Goal: Task Accomplishment & Management: Use online tool/utility

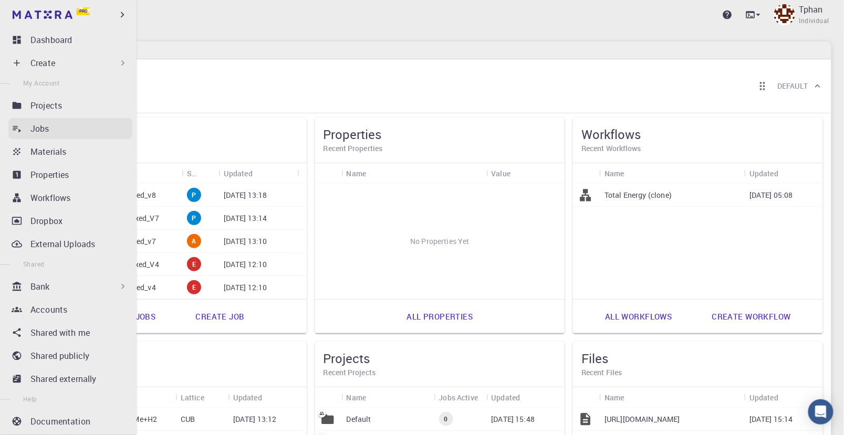
click at [35, 136] on link "Jobs" at bounding box center [70, 128] width 124 height 21
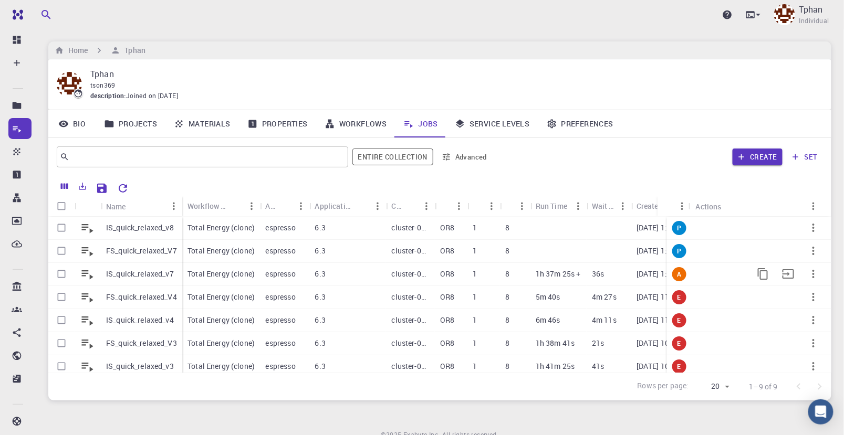
click at [135, 271] on p "IS_quick_relaxed_v7" at bounding box center [140, 274] width 68 height 11
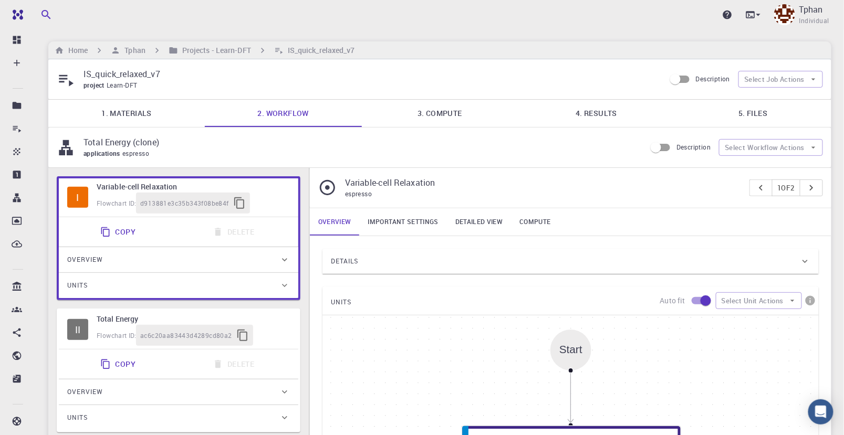
click at [750, 107] on link "5. Files" at bounding box center [753, 113] width 156 height 27
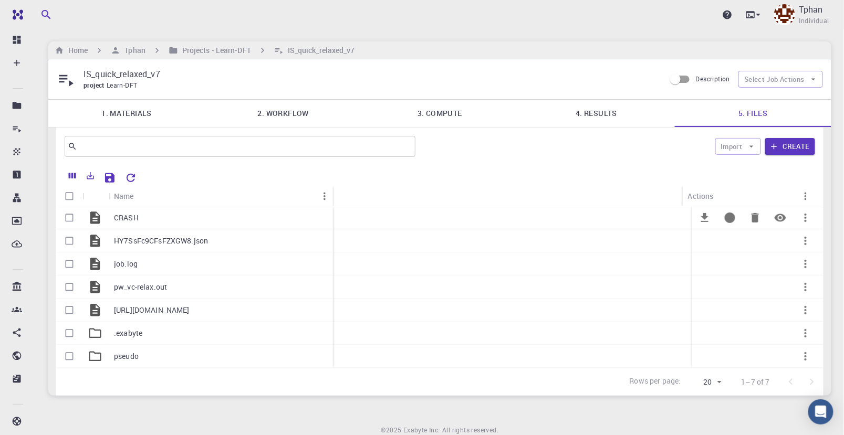
click at [154, 215] on div "CRASH" at bounding box center [221, 217] width 224 height 23
click at [67, 222] on input "Select row" at bounding box center [69, 218] width 20 height 20
checkbox input "true"
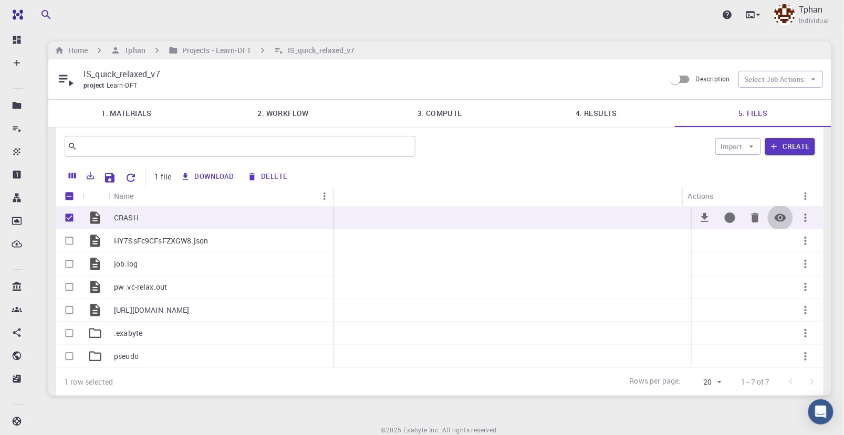
click at [783, 218] on icon "Preview" at bounding box center [781, 218] width 12 height 8
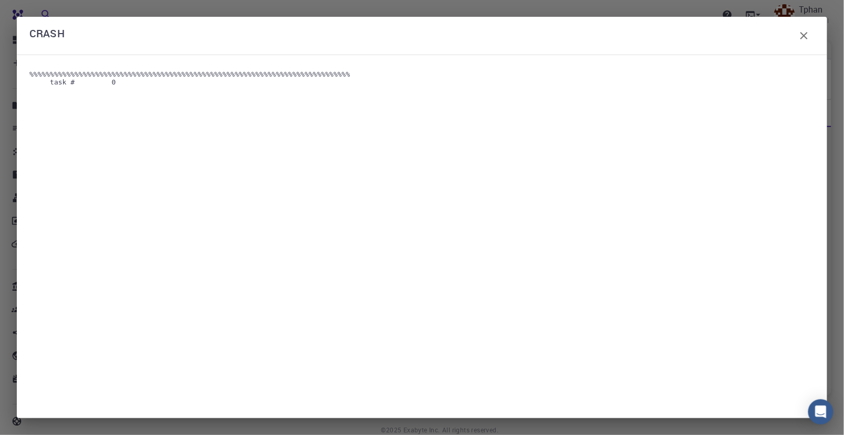
click at [807, 37] on icon "button" at bounding box center [804, 35] width 13 height 13
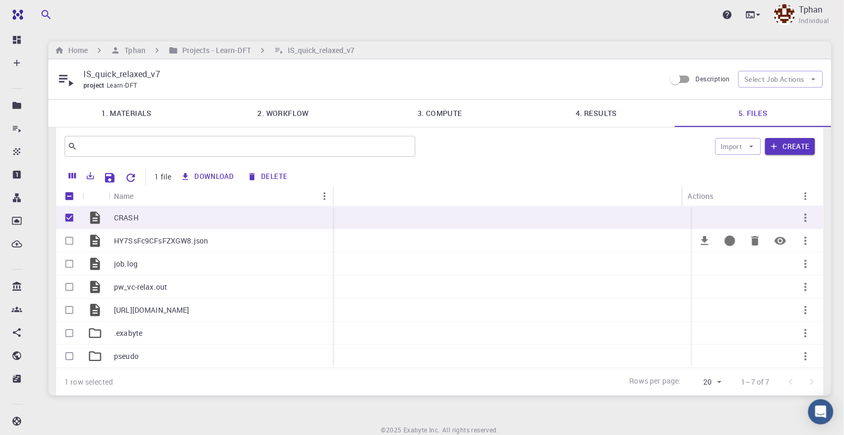
drag, startPoint x: 269, startPoint y: 245, endPoint x: 336, endPoint y: 0, distance: 253.6
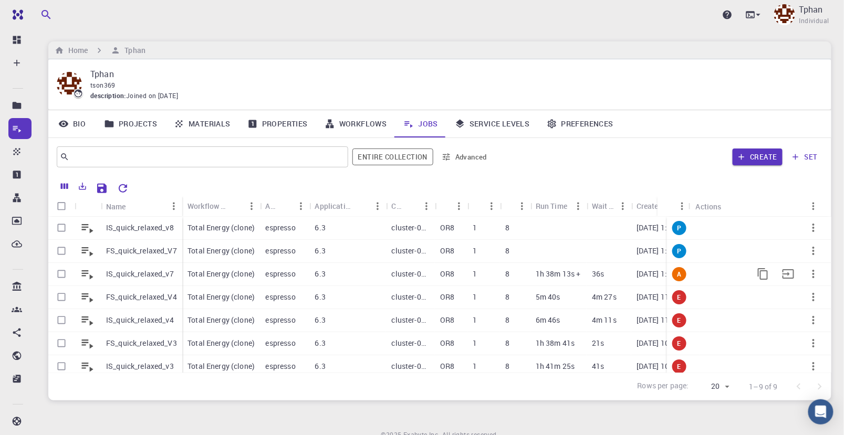
click at [67, 274] on input "Select row" at bounding box center [61, 274] width 20 height 20
checkbox input "true"
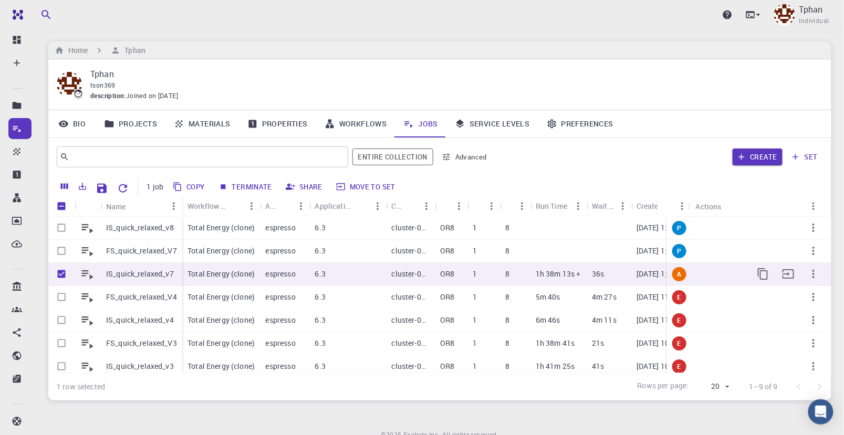
click at [807, 274] on icon "button" at bounding box center [813, 274] width 13 height 13
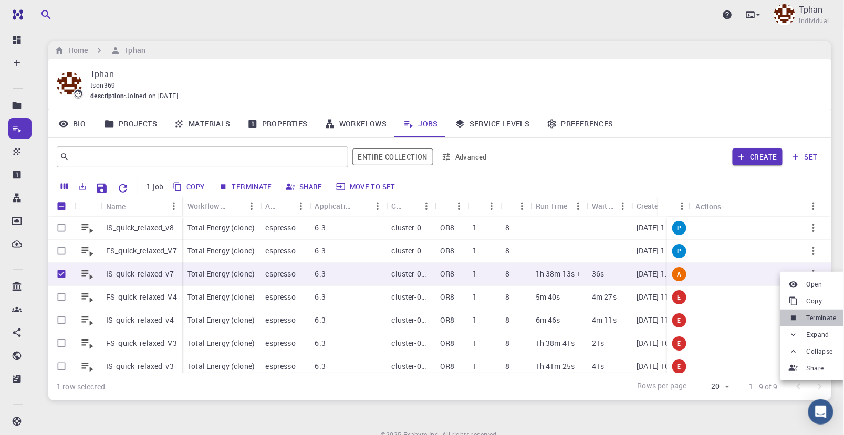
click at [819, 316] on span "Terminate" at bounding box center [822, 318] width 30 height 11
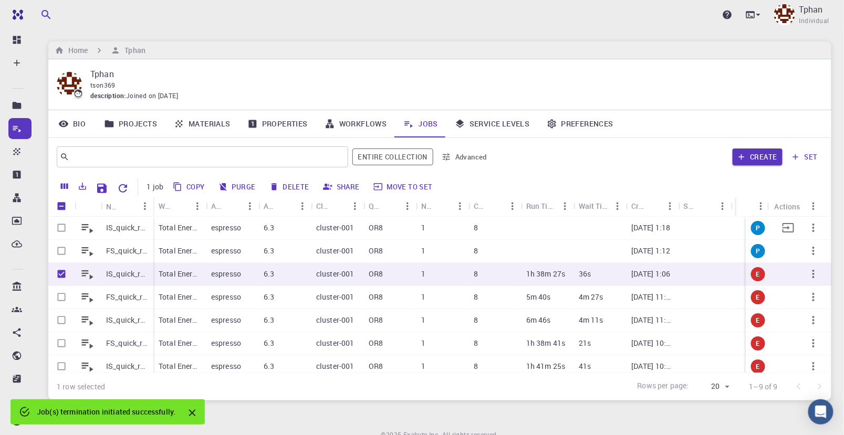
click at [121, 231] on p "IS_quick_relaxed_v8" at bounding box center [127, 228] width 42 height 11
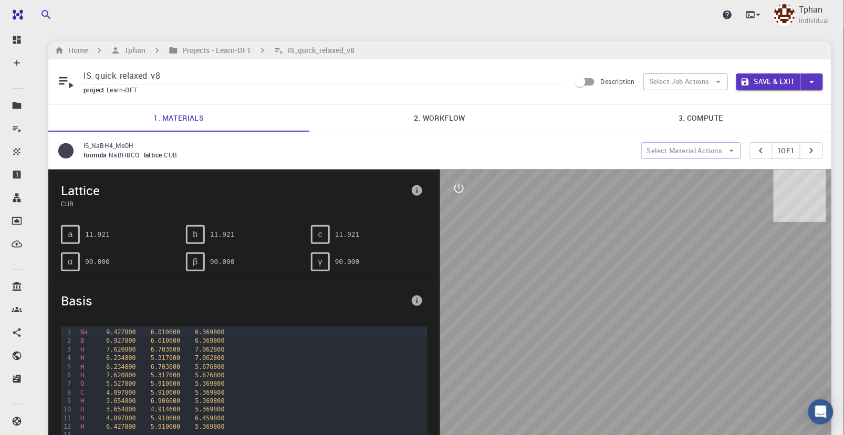
click at [433, 113] on link "2. Workflow" at bounding box center [439, 118] width 261 height 27
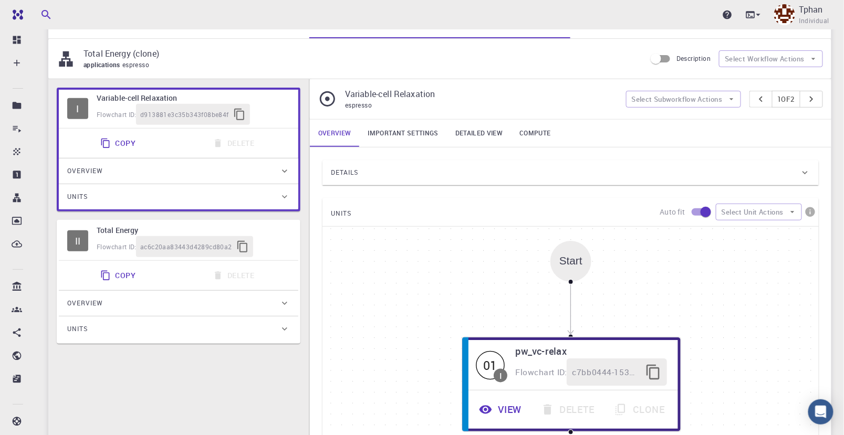
scroll to position [175, 0]
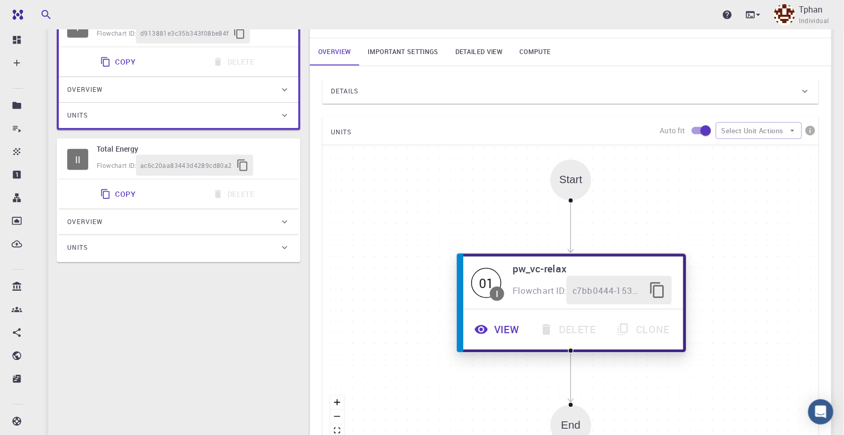
click at [508, 326] on button "View" at bounding box center [497, 330] width 65 height 29
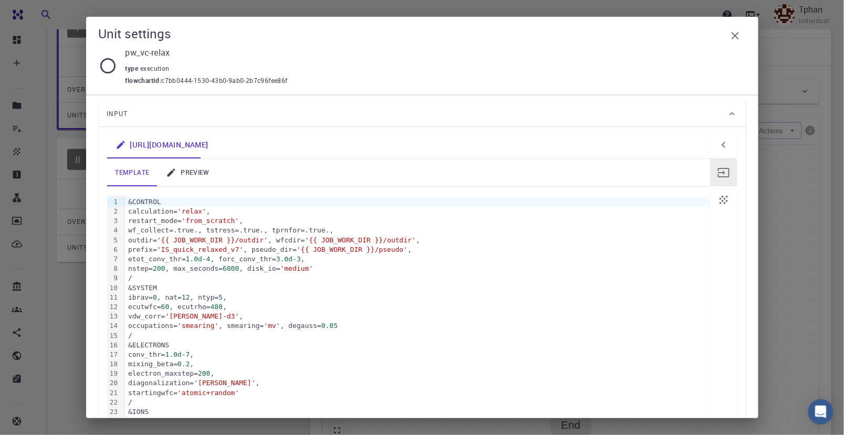
scroll to position [58, 0]
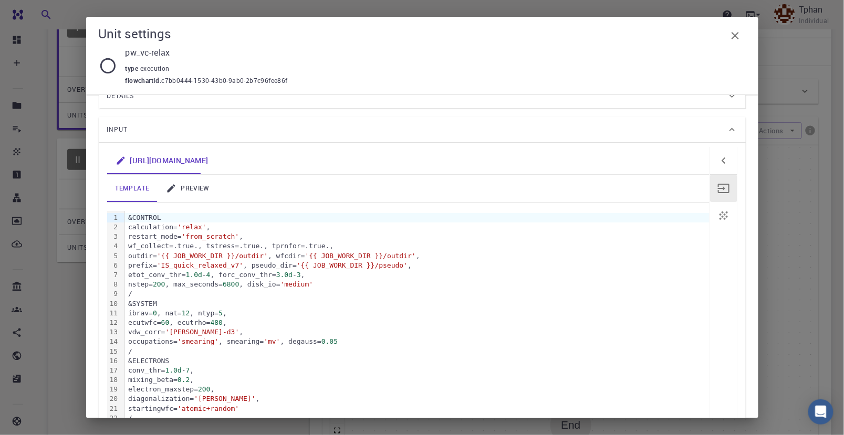
click at [128, 217] on div "&CONTROL" at bounding box center [417, 217] width 584 height 9
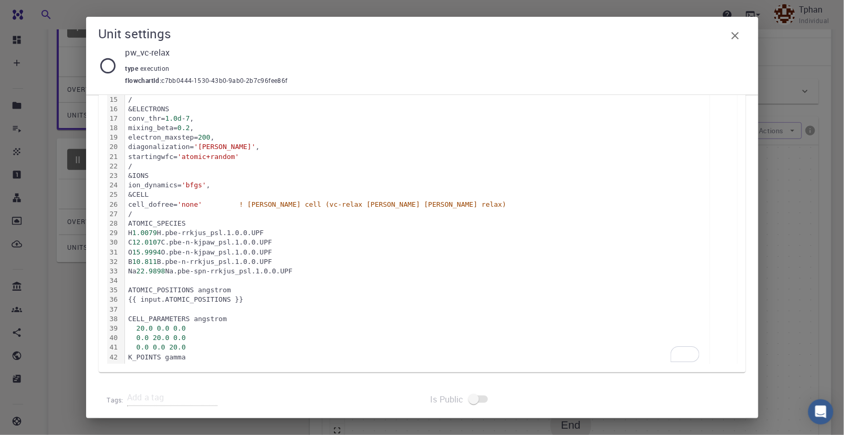
scroll to position [318, 0]
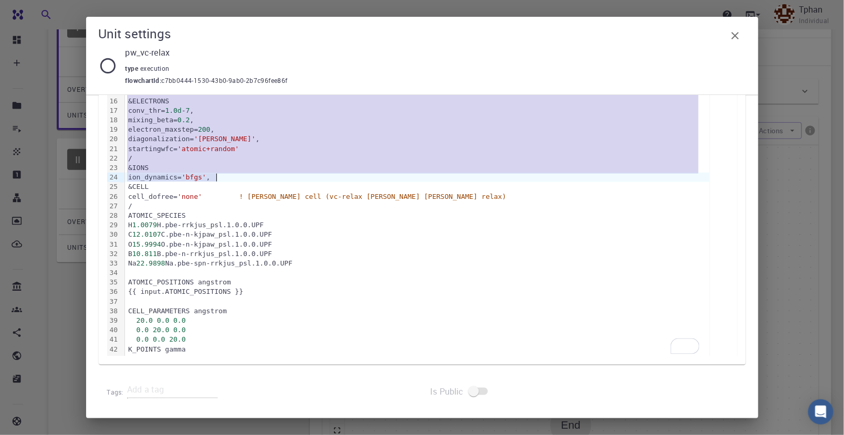
click at [215, 175] on div "ion_dynamics= 'bfgs' ," at bounding box center [417, 177] width 584 height 9
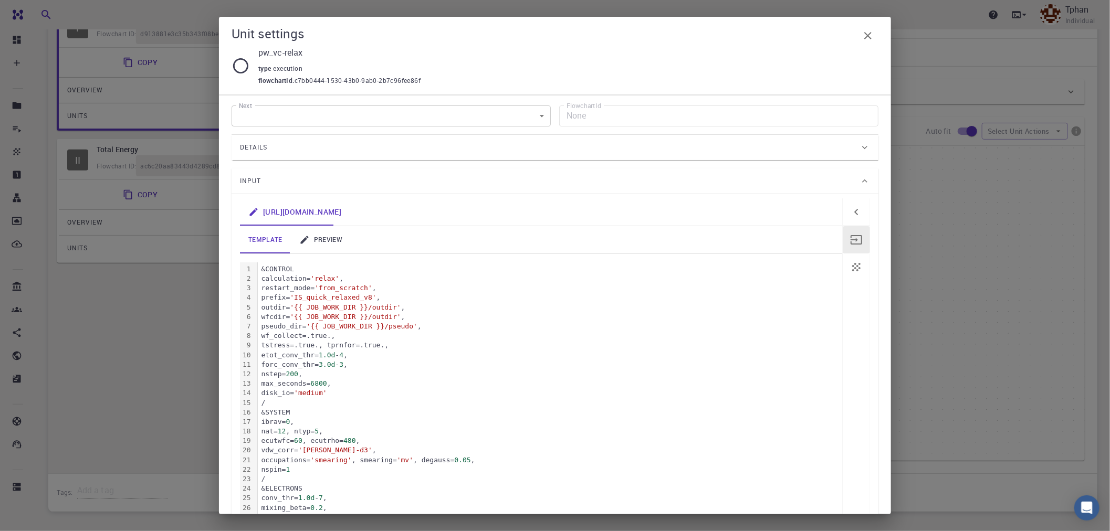
scroll to position [0, 0]
click at [329, 245] on link "preview" at bounding box center [321, 246] width 60 height 27
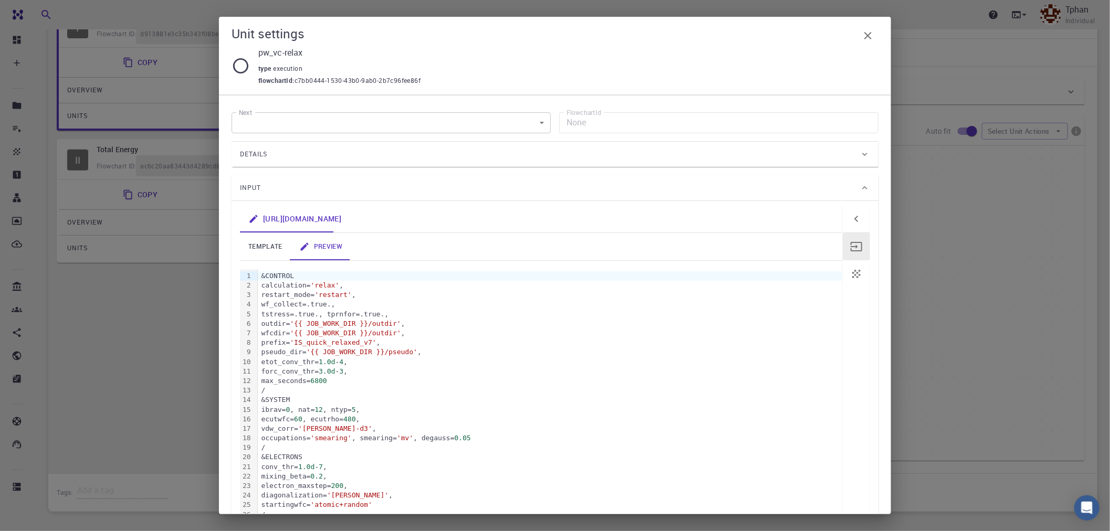
click at [375, 343] on span "'IS_quick_relaxed_v7'" at bounding box center [333, 343] width 86 height 8
click at [265, 243] on link "template" at bounding box center [265, 246] width 51 height 27
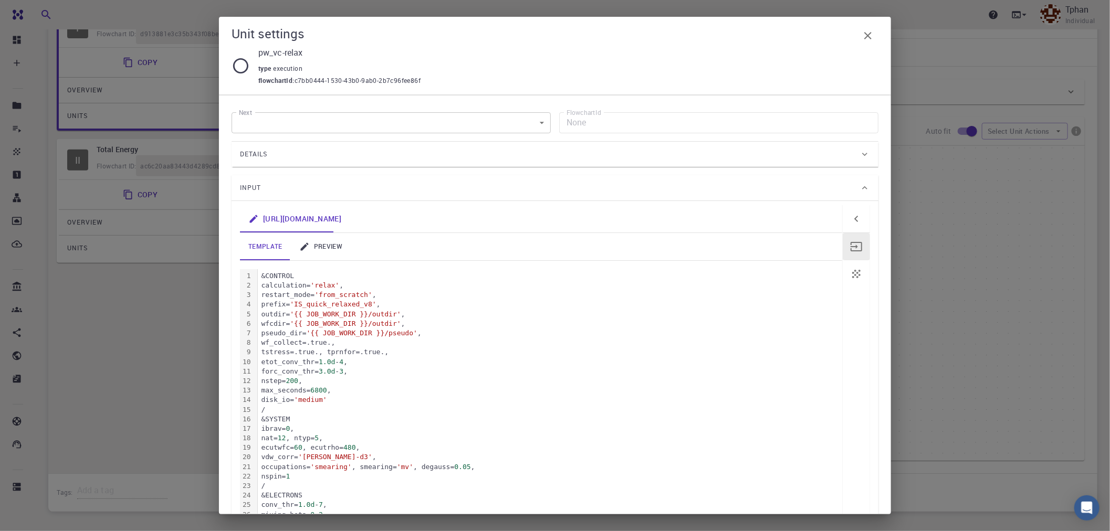
click at [321, 243] on link "preview" at bounding box center [321, 246] width 60 height 27
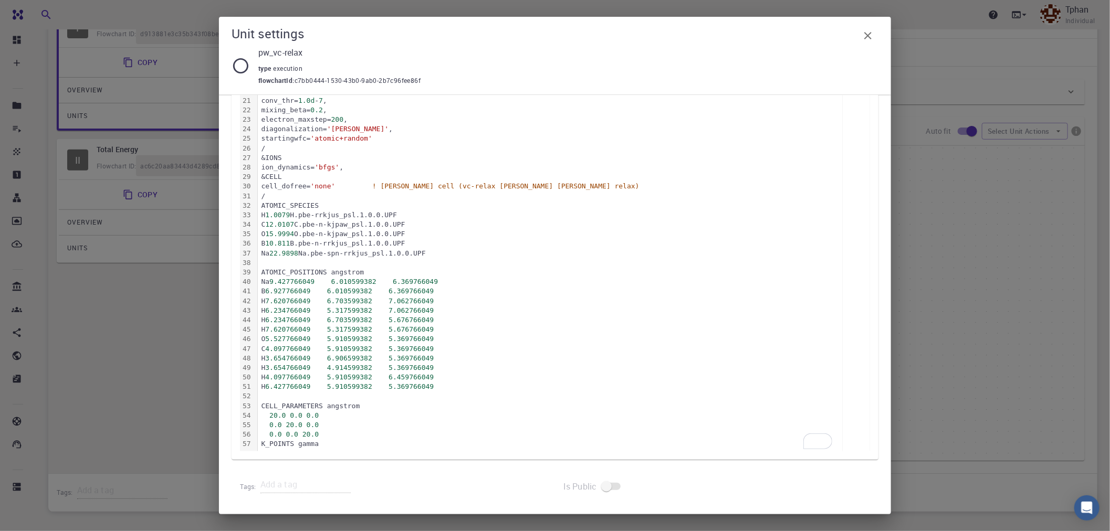
scroll to position [75, 0]
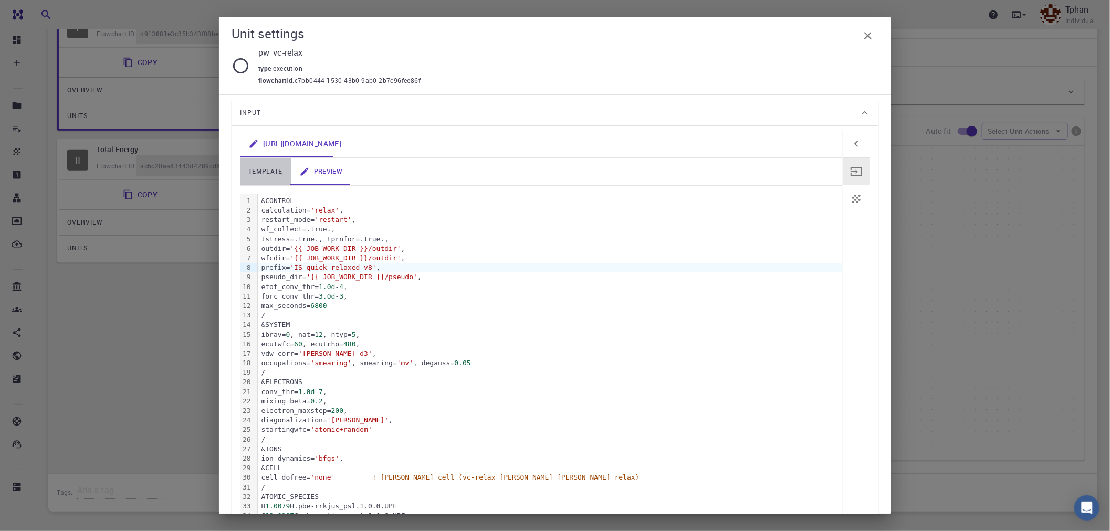
click at [271, 172] on link "template" at bounding box center [265, 171] width 51 height 27
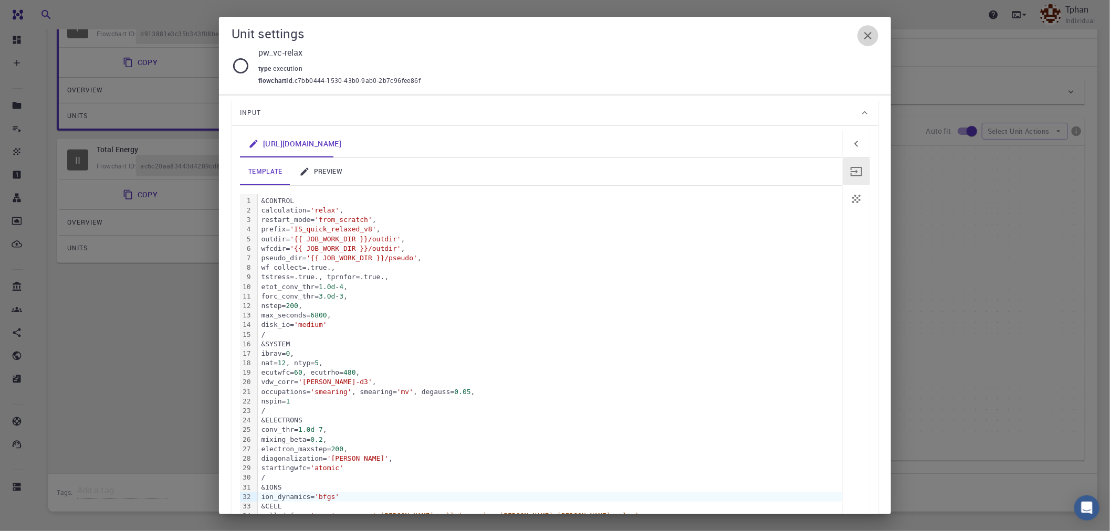
click at [853, 34] on icon "button" at bounding box center [867, 35] width 7 height 7
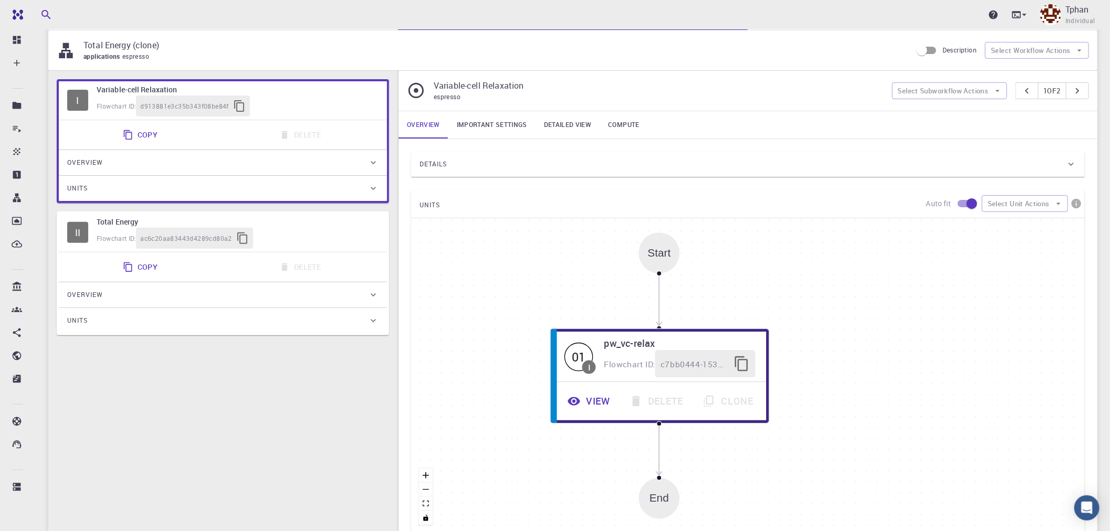
scroll to position [0, 0]
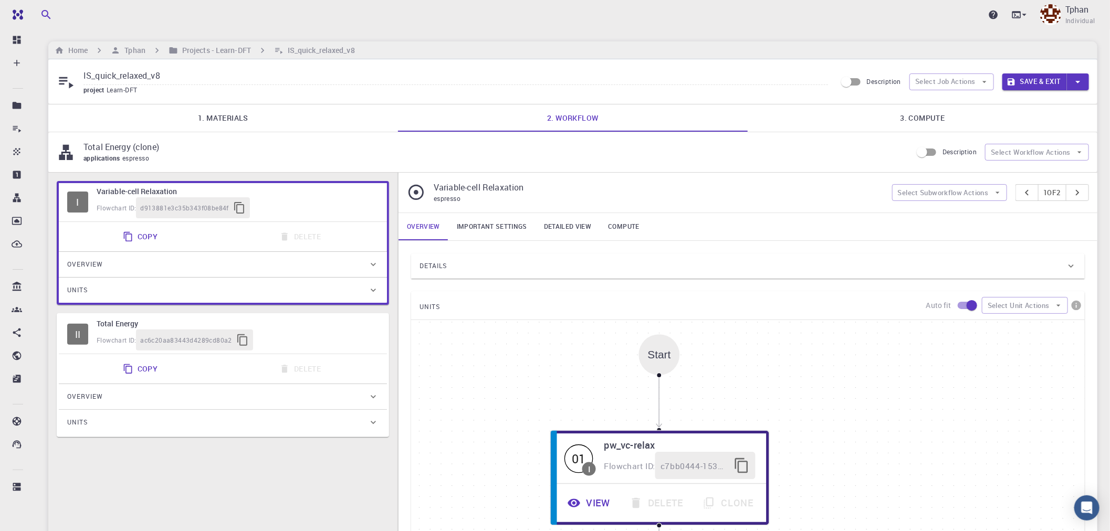
click at [853, 80] on button "Save & Exit" at bounding box center [1034, 82] width 65 height 17
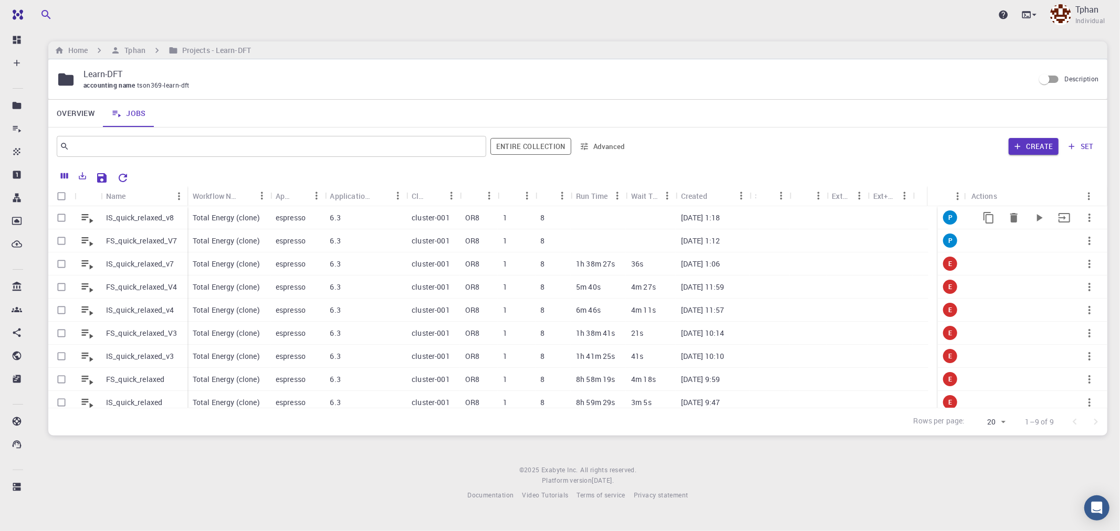
click at [147, 216] on p "IS_quick_relaxed_v8" at bounding box center [140, 218] width 68 height 11
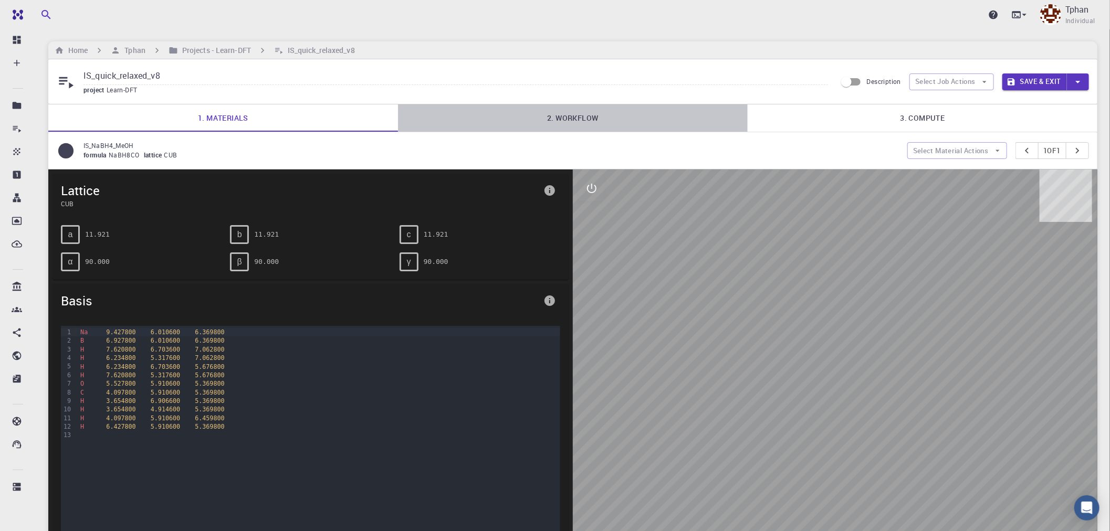
click at [549, 116] on link "2. Workflow" at bounding box center [573, 118] width 350 height 27
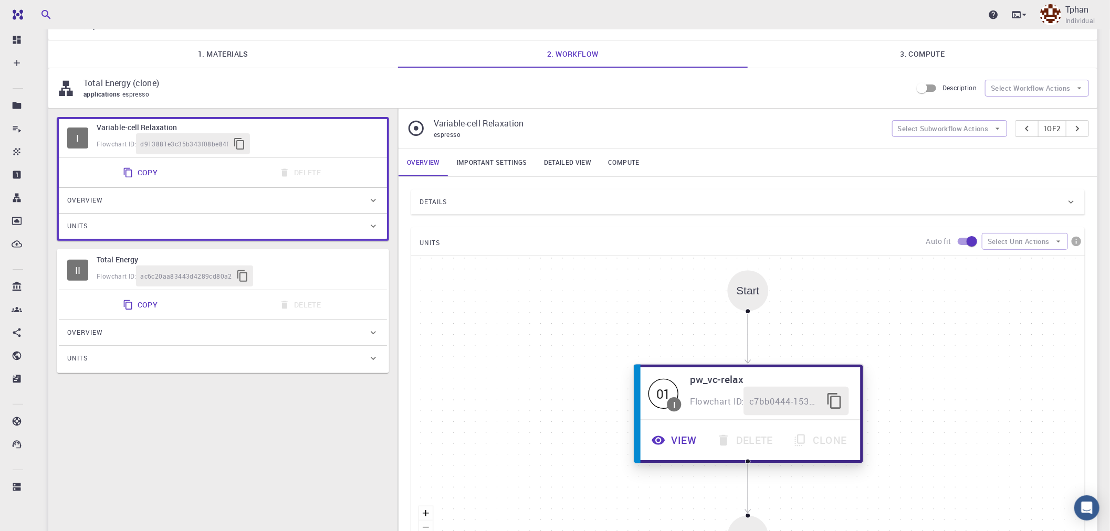
scroll to position [117, 0]
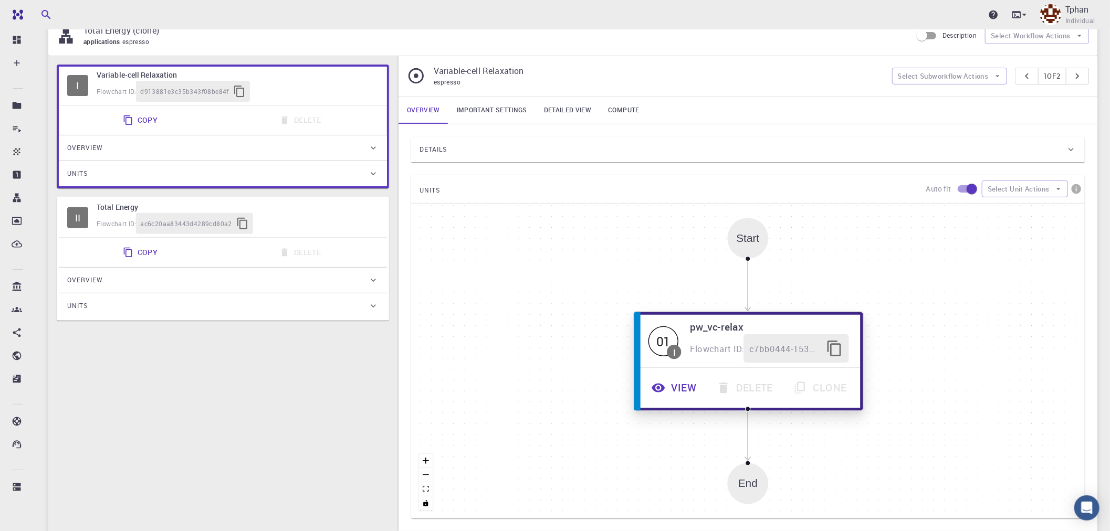
click at [687, 401] on button "View" at bounding box center [675, 388] width 65 height 29
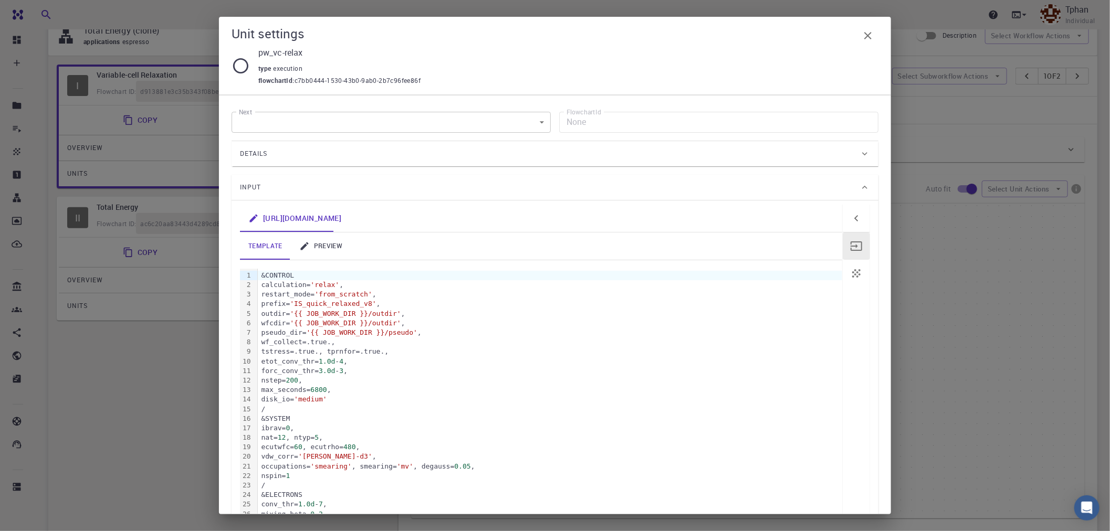
scroll to position [0, 0]
click at [328, 243] on link "preview" at bounding box center [321, 246] width 60 height 27
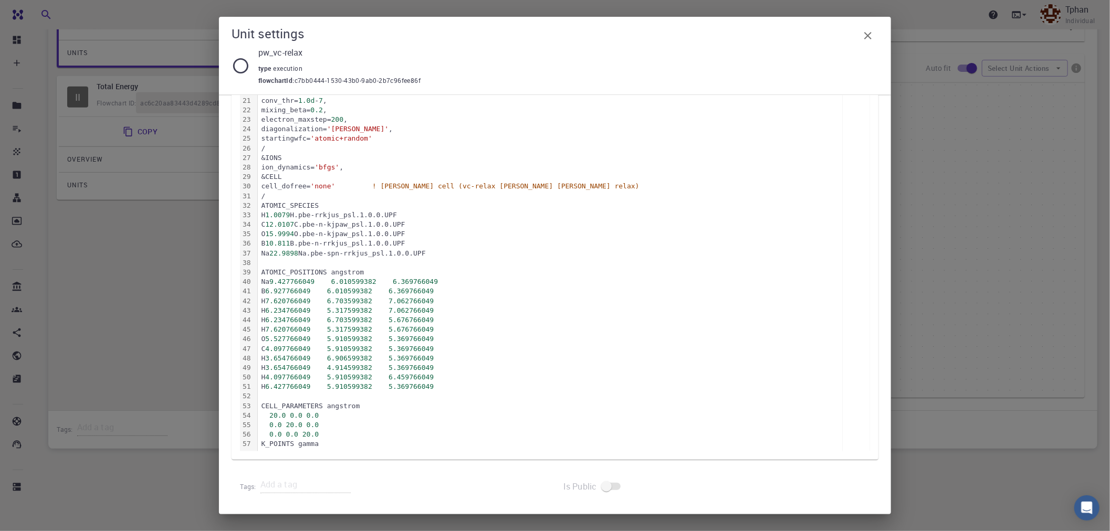
scroll to position [241, 0]
click at [853, 34] on icon "button" at bounding box center [868, 35] width 13 height 13
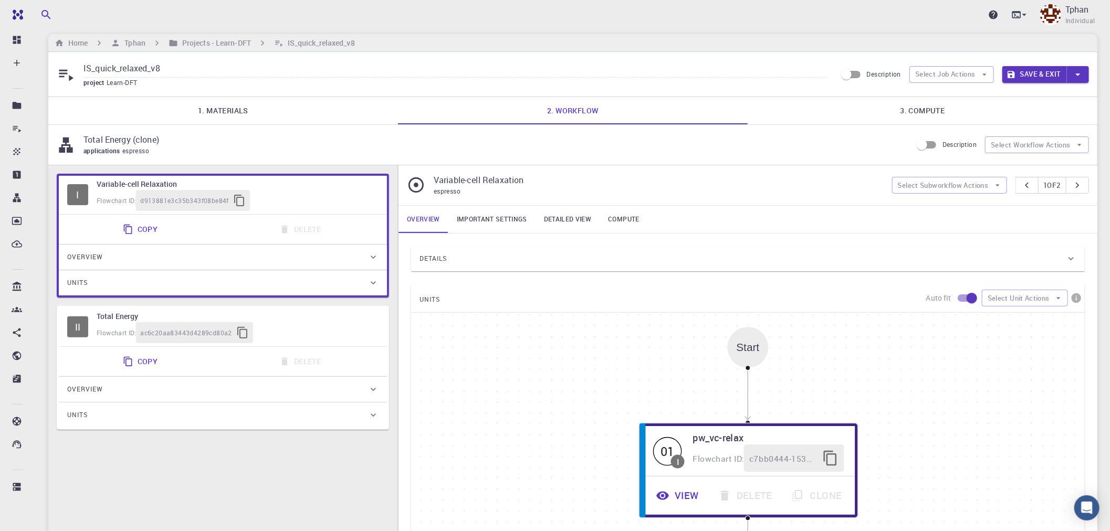
scroll to position [0, 0]
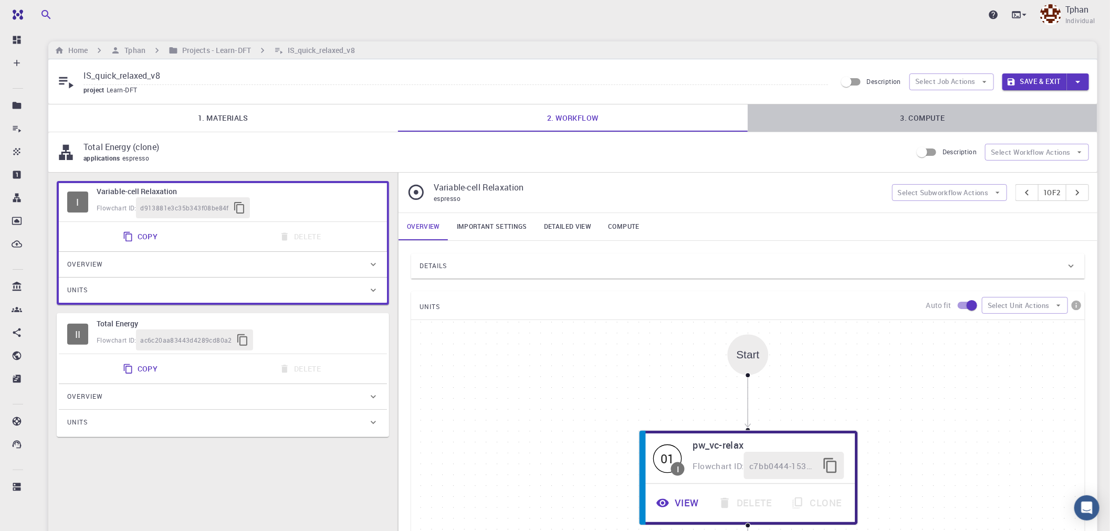
click at [853, 112] on link "3. Compute" at bounding box center [923, 118] width 350 height 27
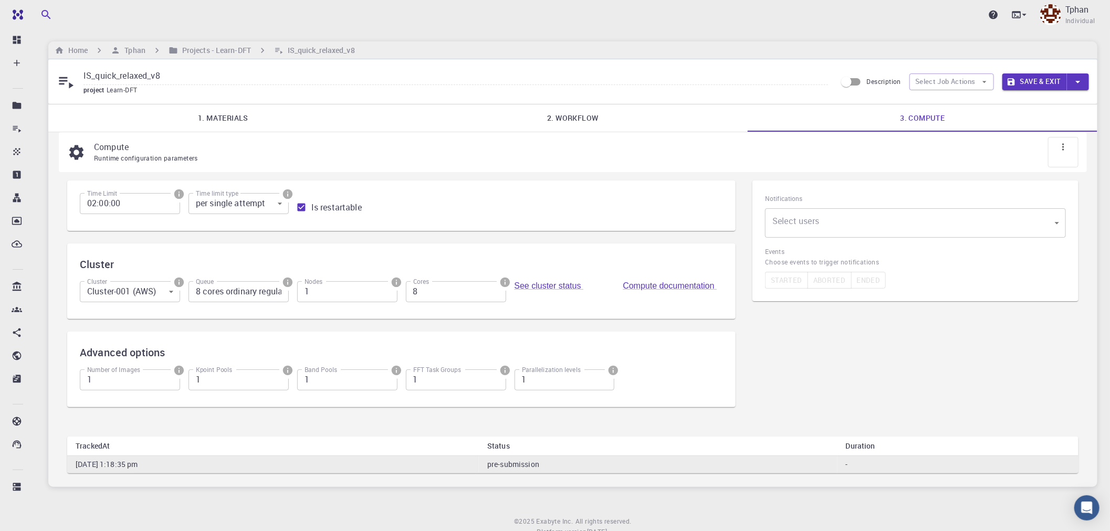
click at [566, 116] on link "2. Workflow" at bounding box center [573, 118] width 350 height 27
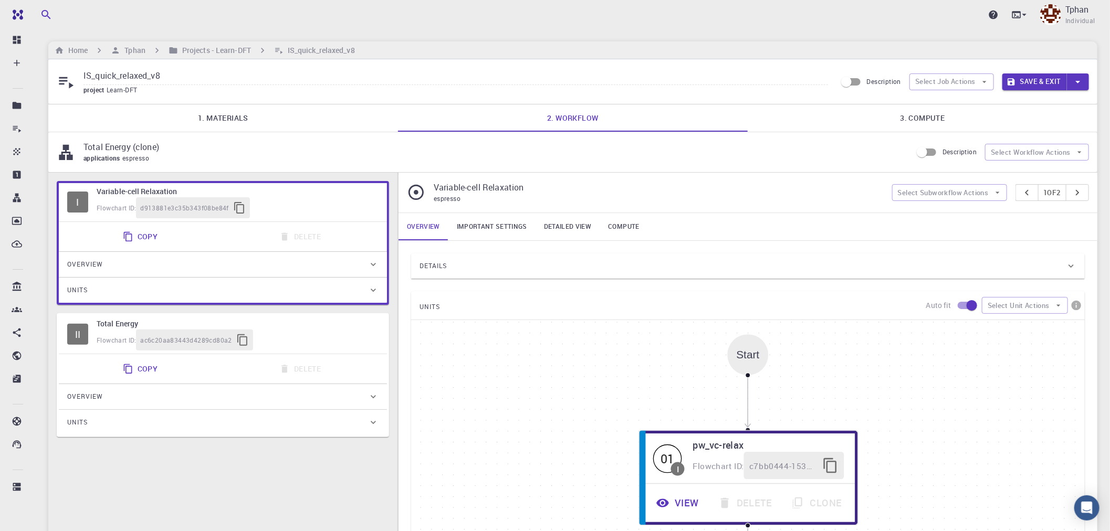
click at [505, 230] on link "Important settings" at bounding box center [491, 226] width 87 height 27
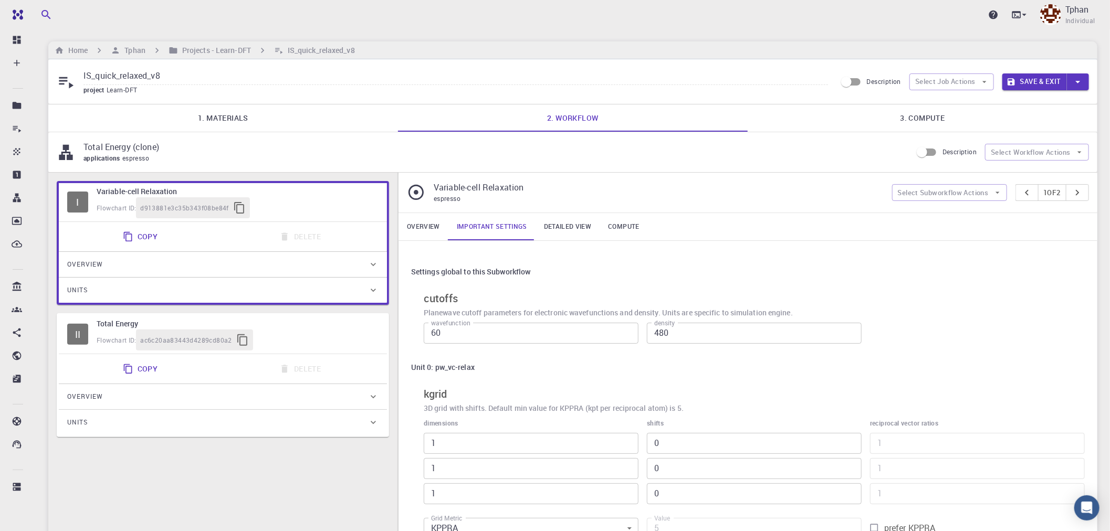
drag, startPoint x: 420, startPoint y: 231, endPoint x: 427, endPoint y: 228, distance: 7.8
click at [421, 230] on link "Overview" at bounding box center [424, 226] width 50 height 27
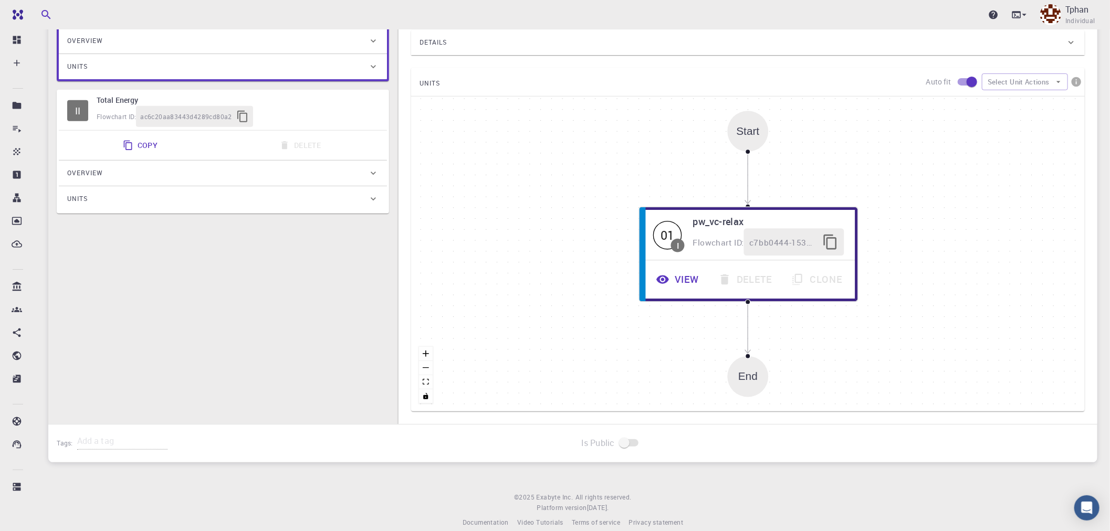
scroll to position [233, 0]
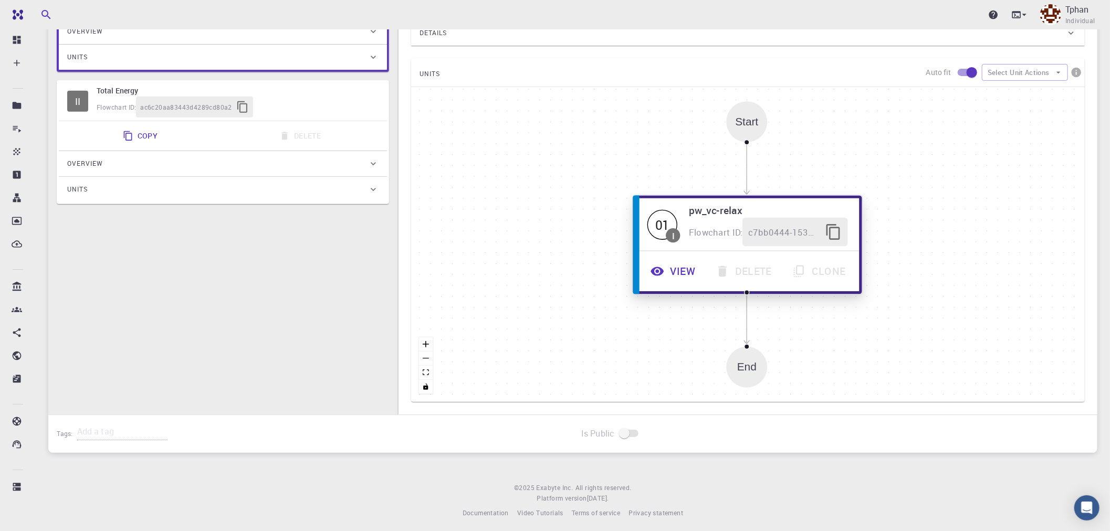
click at [681, 272] on button "View" at bounding box center [674, 271] width 65 height 29
click at [678, 272] on button "View" at bounding box center [674, 271] width 65 height 29
click at [678, 272] on button "View" at bounding box center [673, 271] width 65 height 29
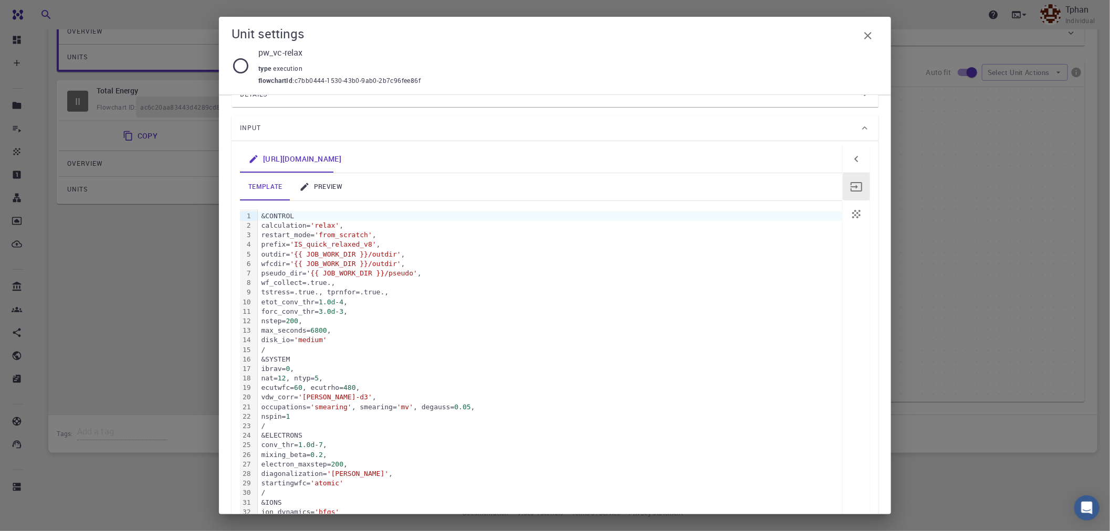
scroll to position [117, 0]
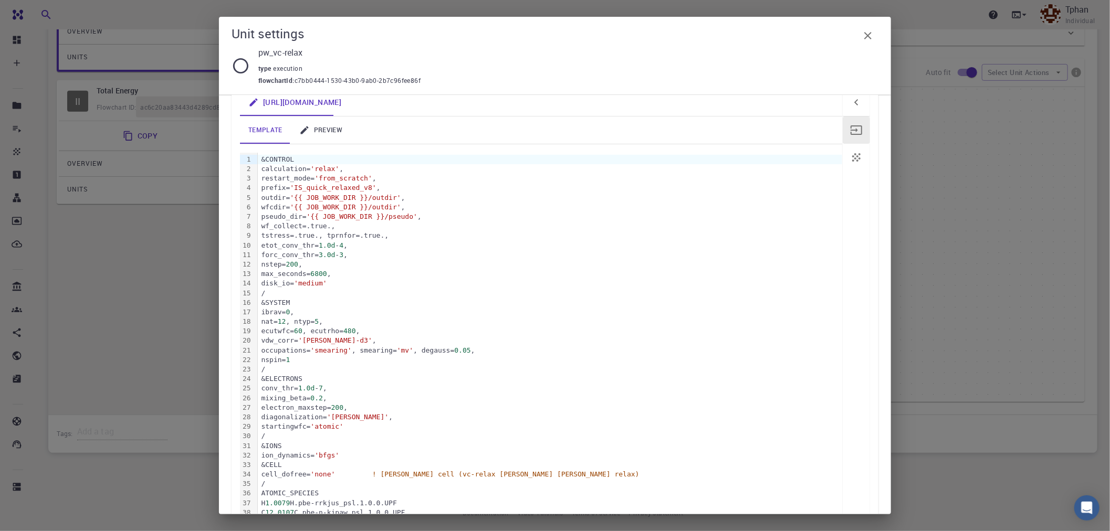
click at [853, 35] on icon "button" at bounding box center [868, 35] width 13 height 13
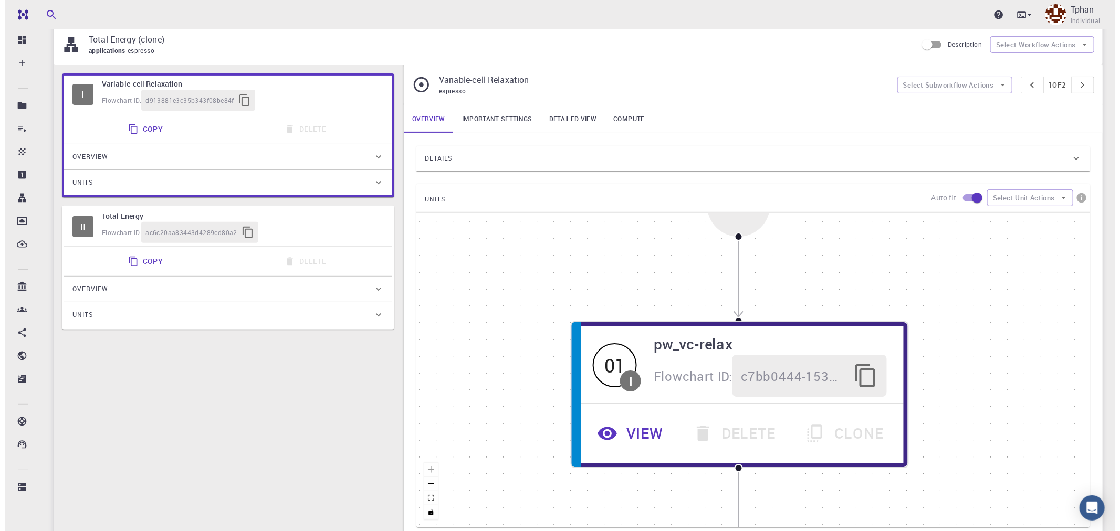
scroll to position [0, 0]
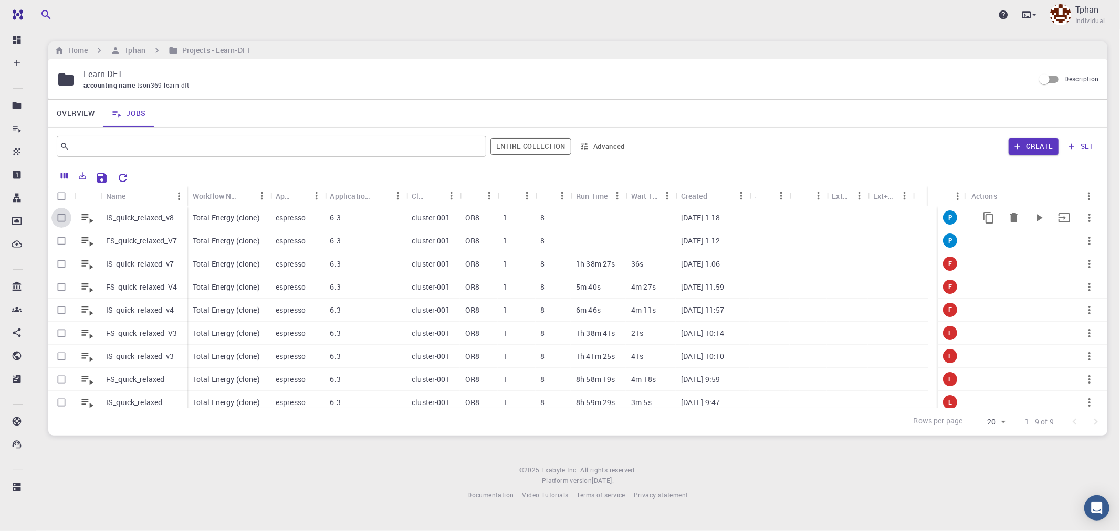
click at [60, 217] on input "Select row" at bounding box center [61, 218] width 20 height 20
checkbox input "true"
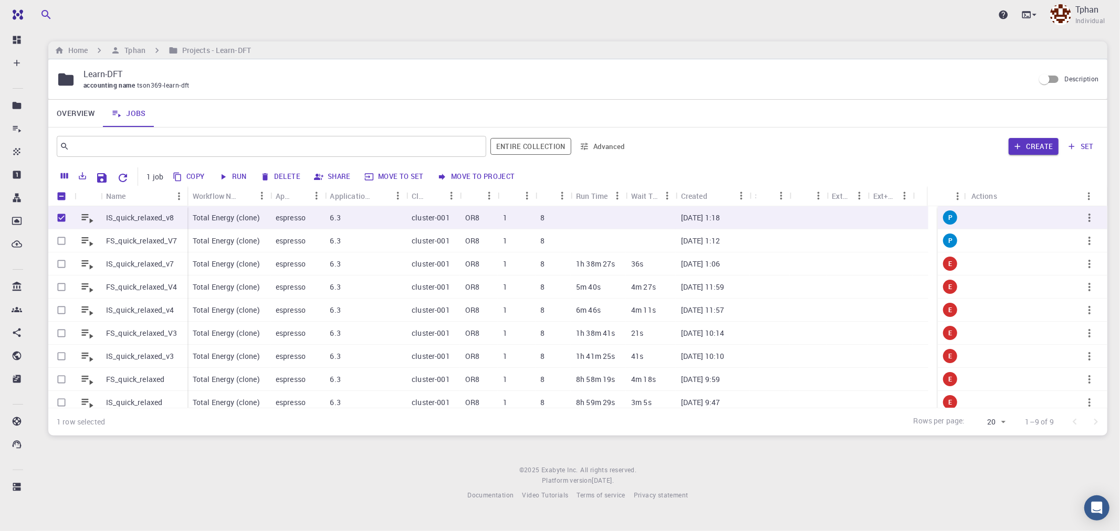
click at [242, 175] on button "Run" at bounding box center [233, 177] width 36 height 17
checkbox input "false"
